Goal: Transaction & Acquisition: Obtain resource

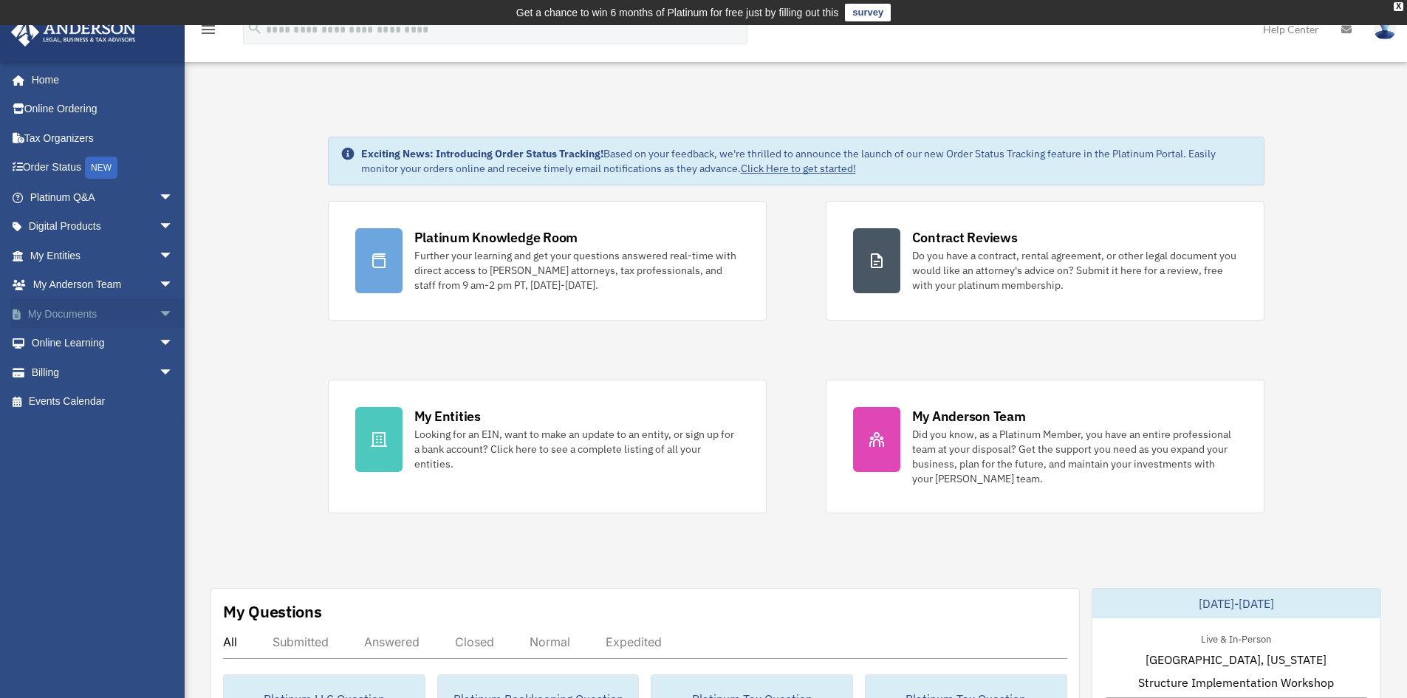
click at [86, 317] on link "My Documents arrow_drop_down" at bounding box center [102, 314] width 185 height 30
click at [159, 313] on span "arrow_drop_down" at bounding box center [174, 314] width 30 height 30
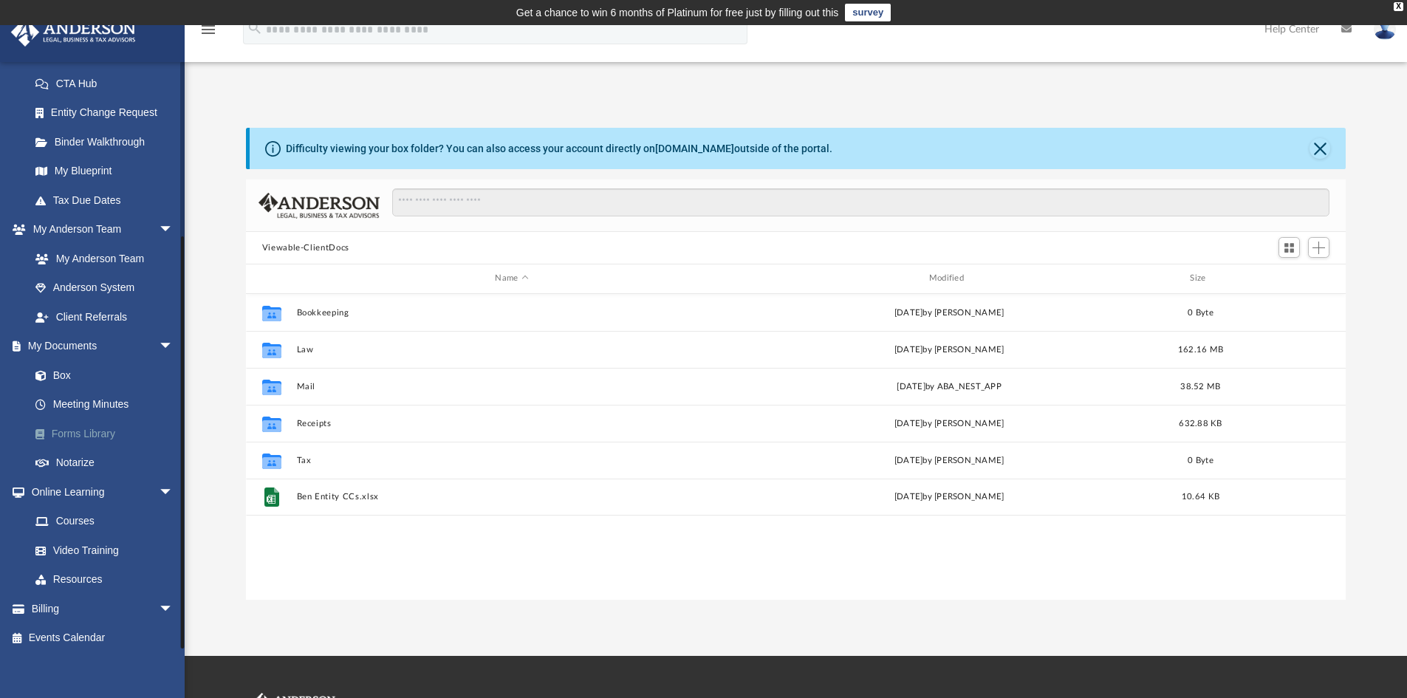
scroll to position [238, 0]
click at [78, 369] on link "Box" at bounding box center [108, 368] width 175 height 30
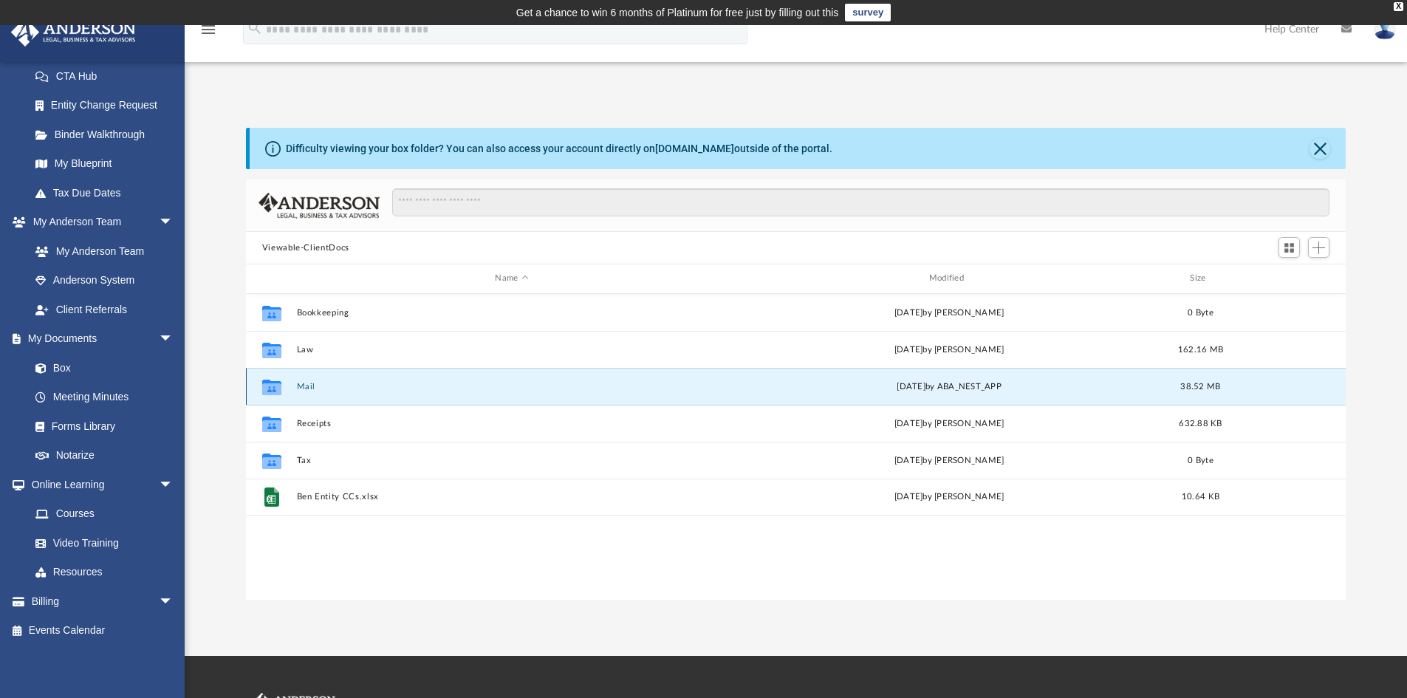
click at [478, 389] on button "Mail" at bounding box center [511, 387] width 431 height 10
drag, startPoint x: 296, startPoint y: 383, endPoint x: 308, endPoint y: 386, distance: 12.2
click at [300, 383] on button "Mail" at bounding box center [511, 387] width 431 height 10
click at [308, 386] on button "Mail" at bounding box center [511, 387] width 431 height 10
click at [305, 383] on button "Mail" at bounding box center [511, 387] width 431 height 10
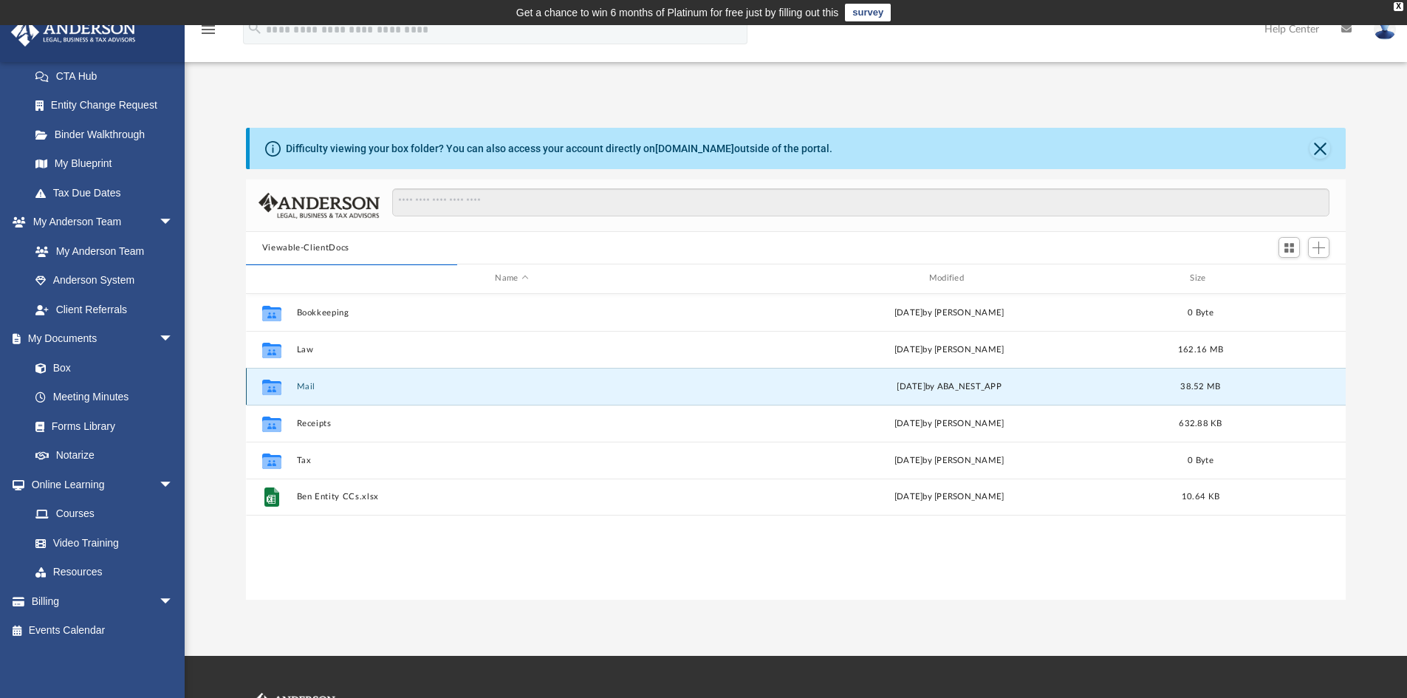
click at [305, 383] on button "Mail" at bounding box center [511, 387] width 431 height 10
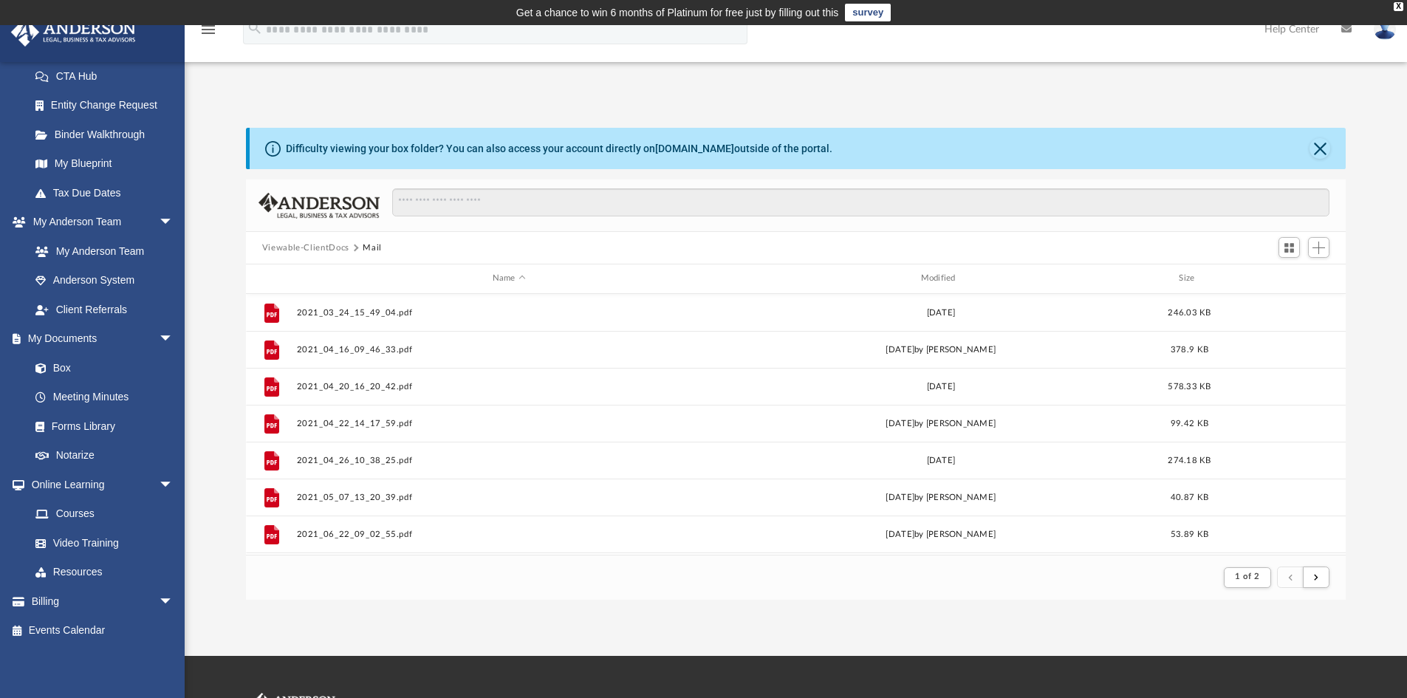
scroll to position [279, 1089]
click at [928, 278] on div "Modified" at bounding box center [941, 278] width 426 height 13
click at [932, 278] on div "Modified" at bounding box center [941, 278] width 426 height 13
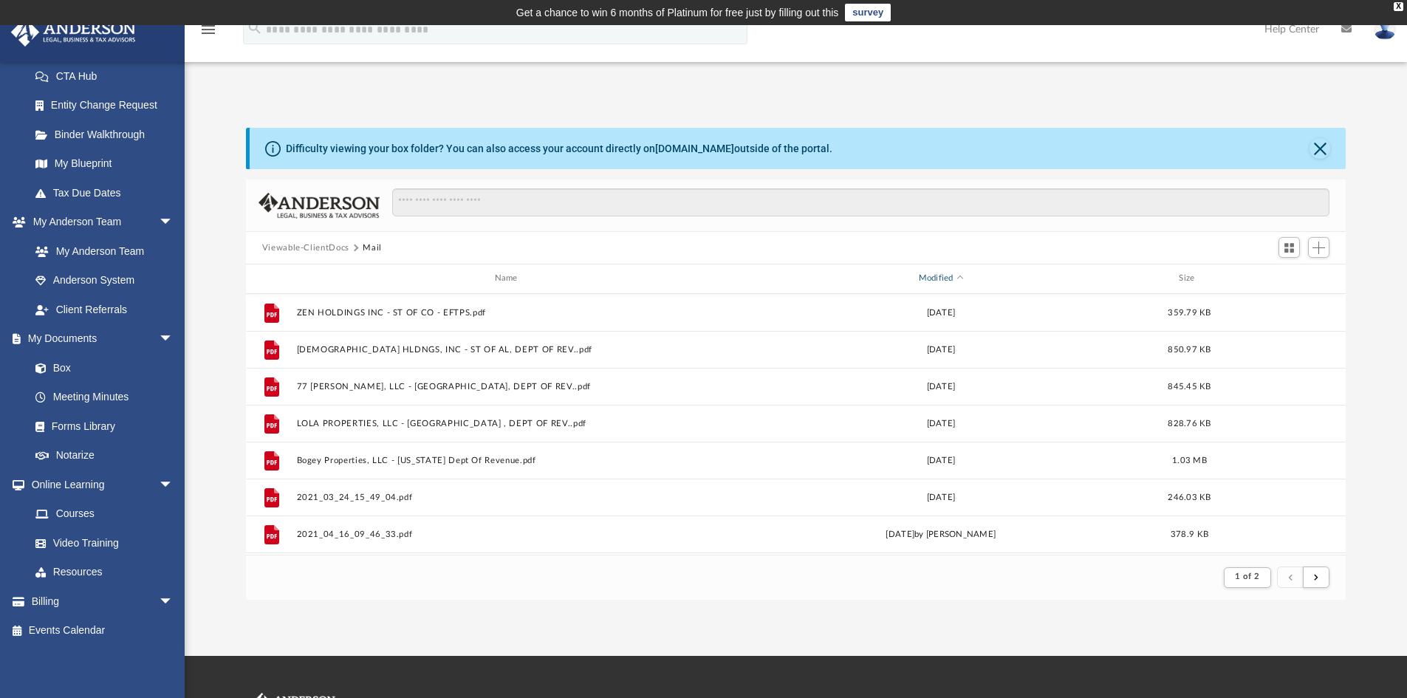
click at [932, 280] on div "Modified" at bounding box center [941, 278] width 426 height 13
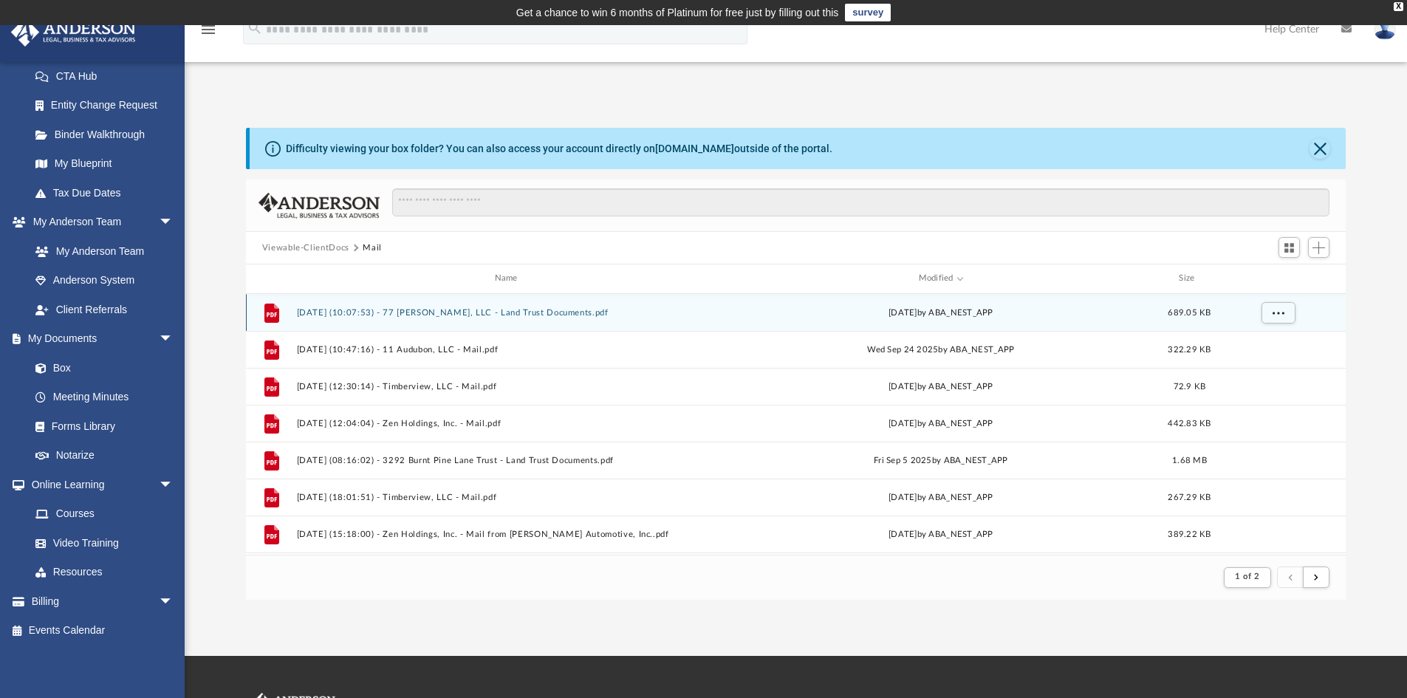
click at [519, 314] on button "2025.10.06 (10:07:53) - 77 Burnham, LLC - Land Trust Documents.pdf" at bounding box center [509, 313] width 426 height 10
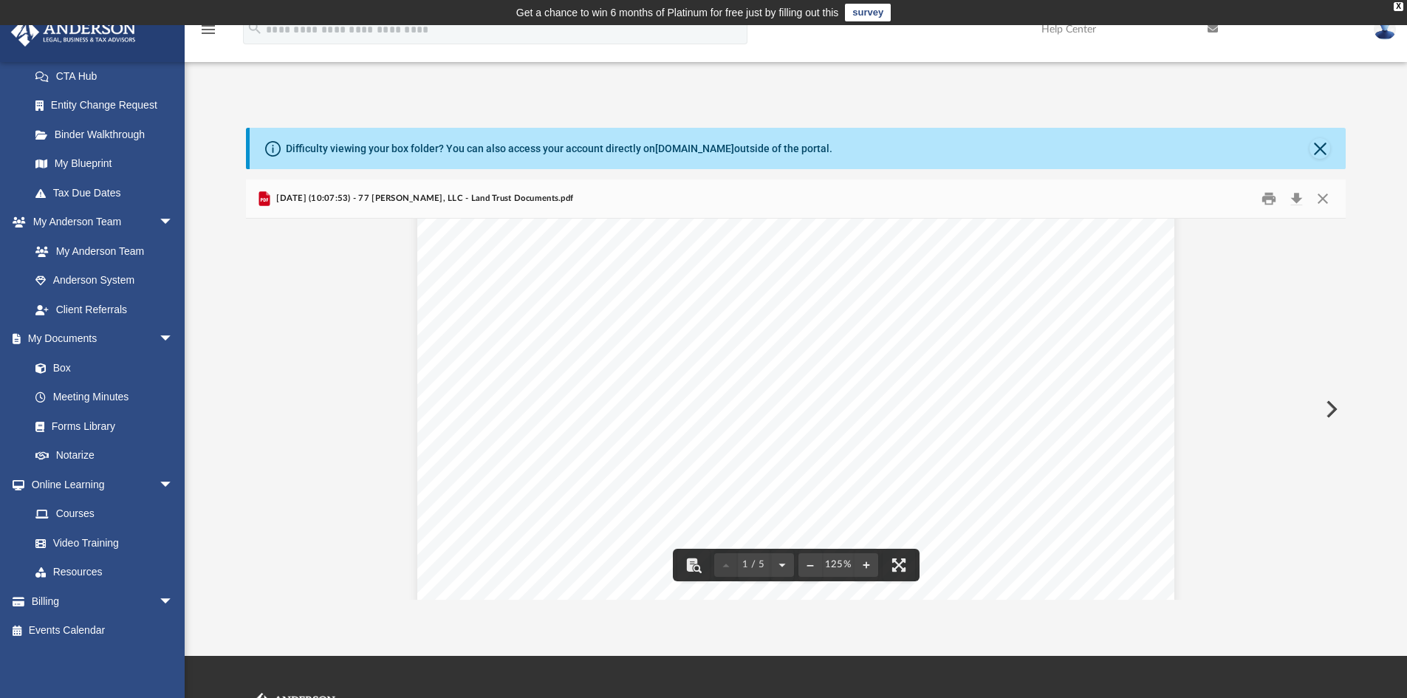
scroll to position [0, 0]
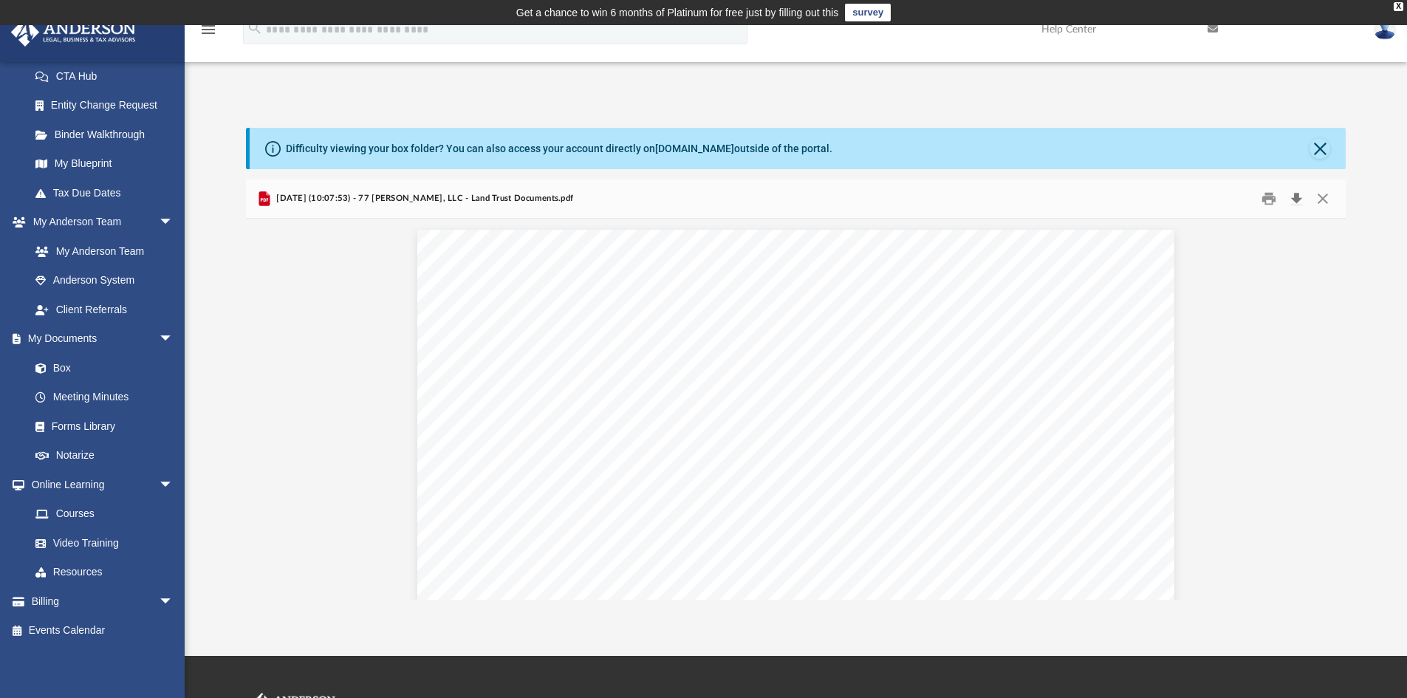
click at [1298, 199] on button "Download" at bounding box center [1296, 199] width 27 height 23
